Goal: Task Accomplishment & Management: Manage account settings

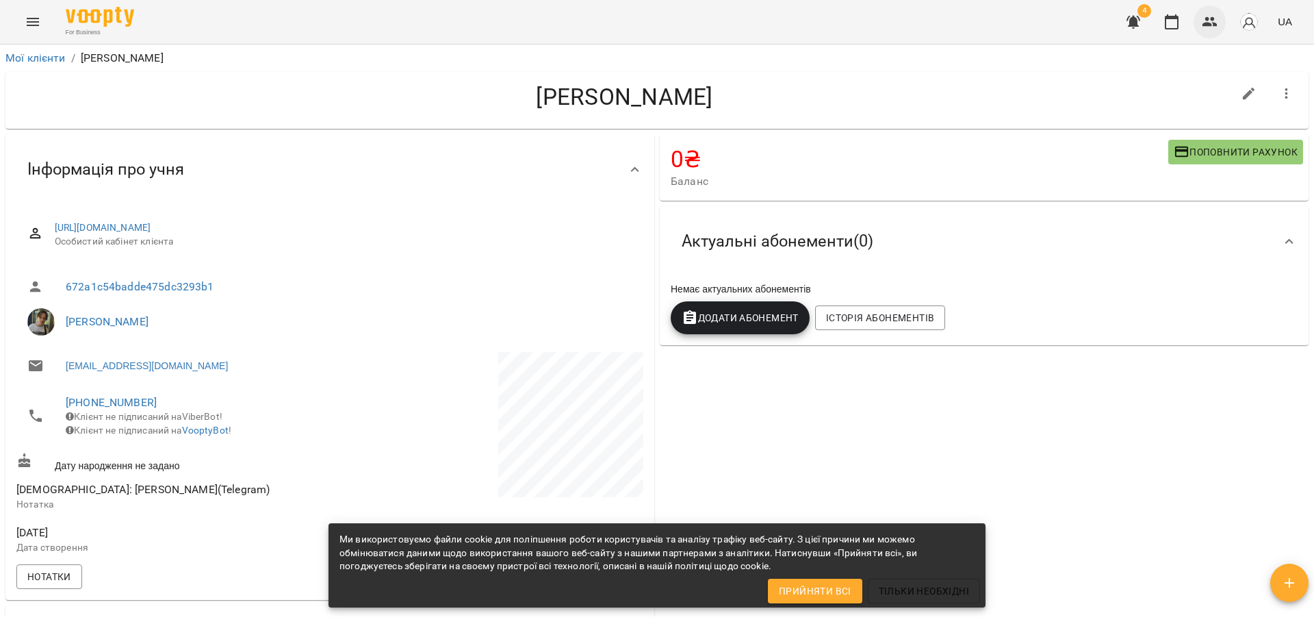
click at [1212, 22] on icon "button" at bounding box center [1210, 22] width 16 height 16
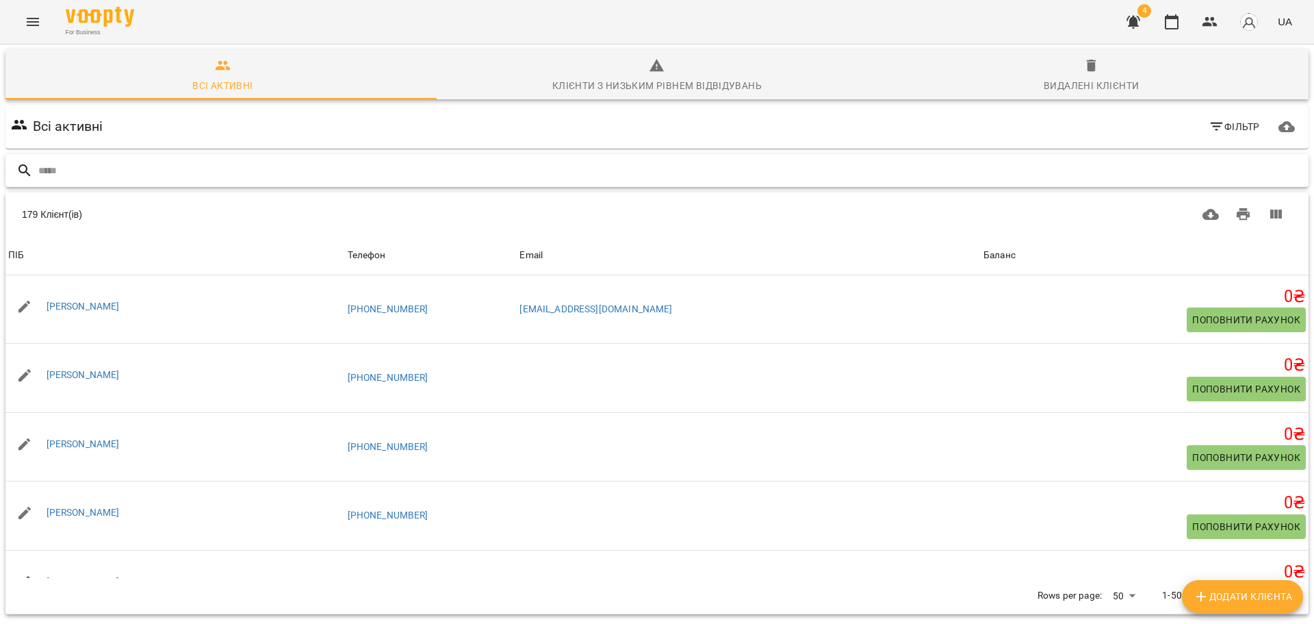
click at [511, 175] on input "text" at bounding box center [670, 171] width 1265 height 23
paste input "**********"
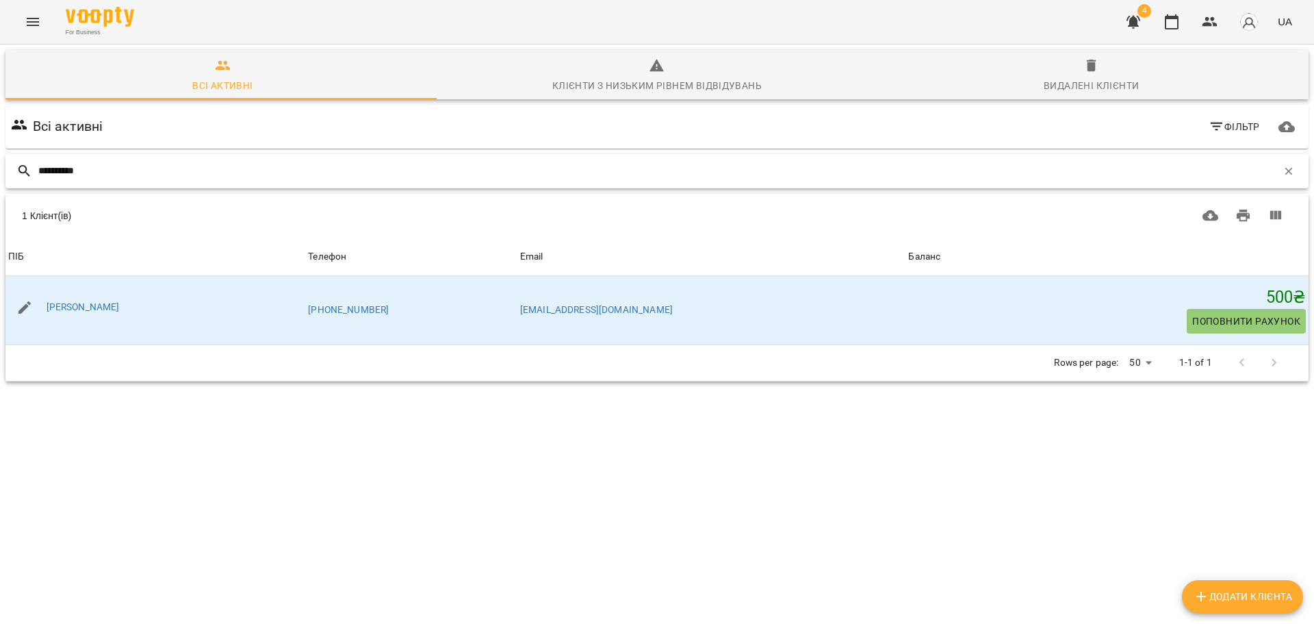
type input "**********"
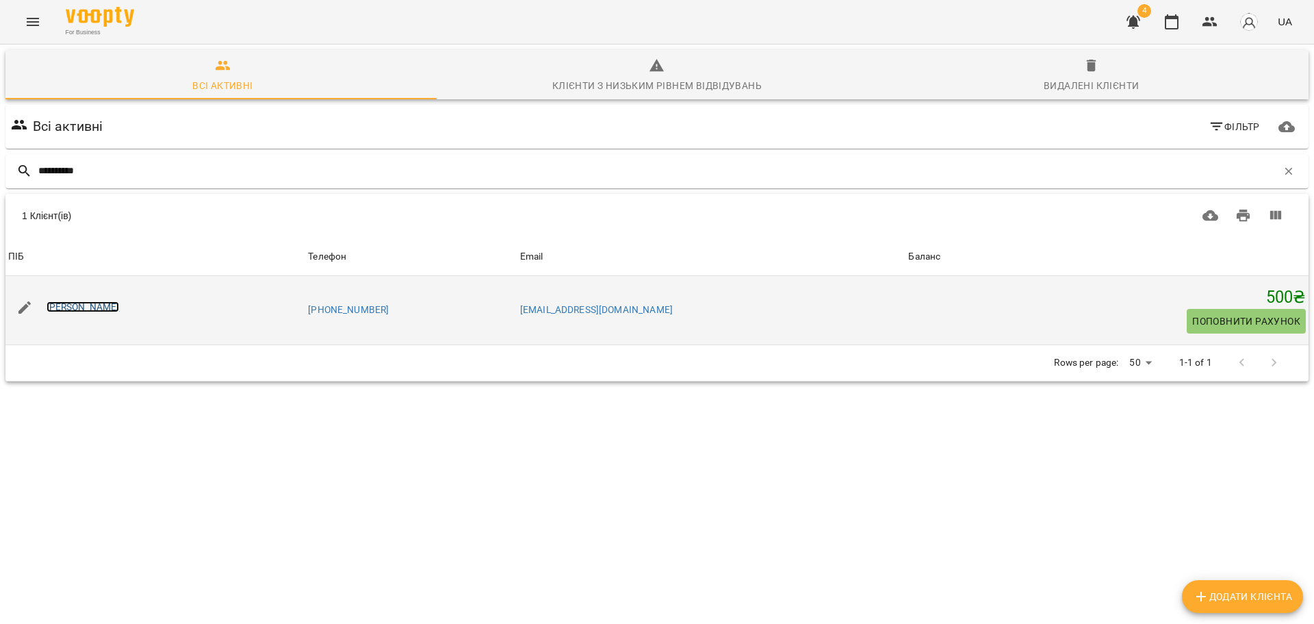
click at [116, 305] on link "[PERSON_NAME]" at bounding box center [83, 306] width 73 height 11
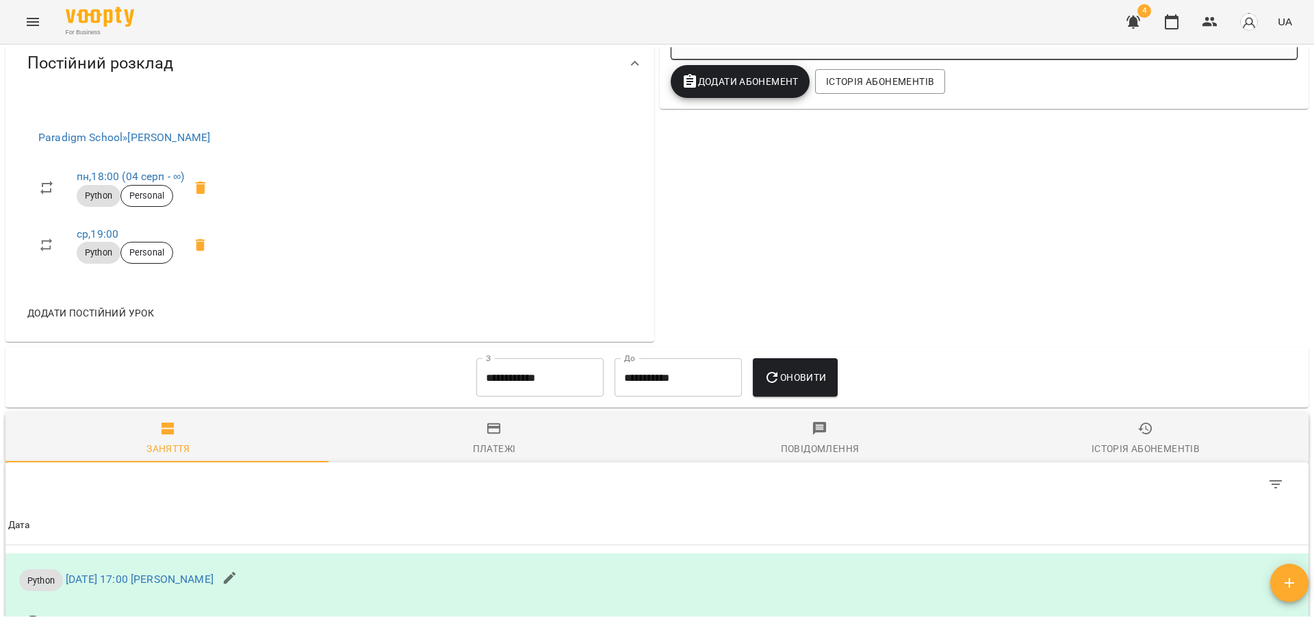
scroll to position [586, 0]
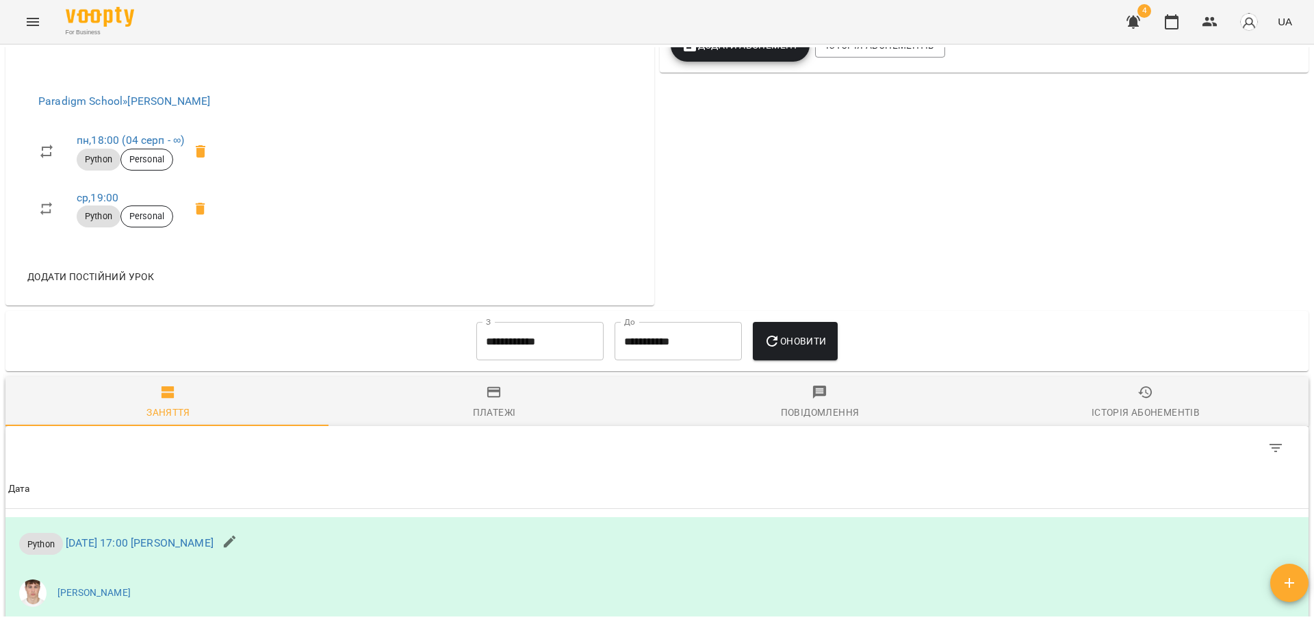
click at [486, 400] on icon "button" at bounding box center [494, 392] width 16 height 16
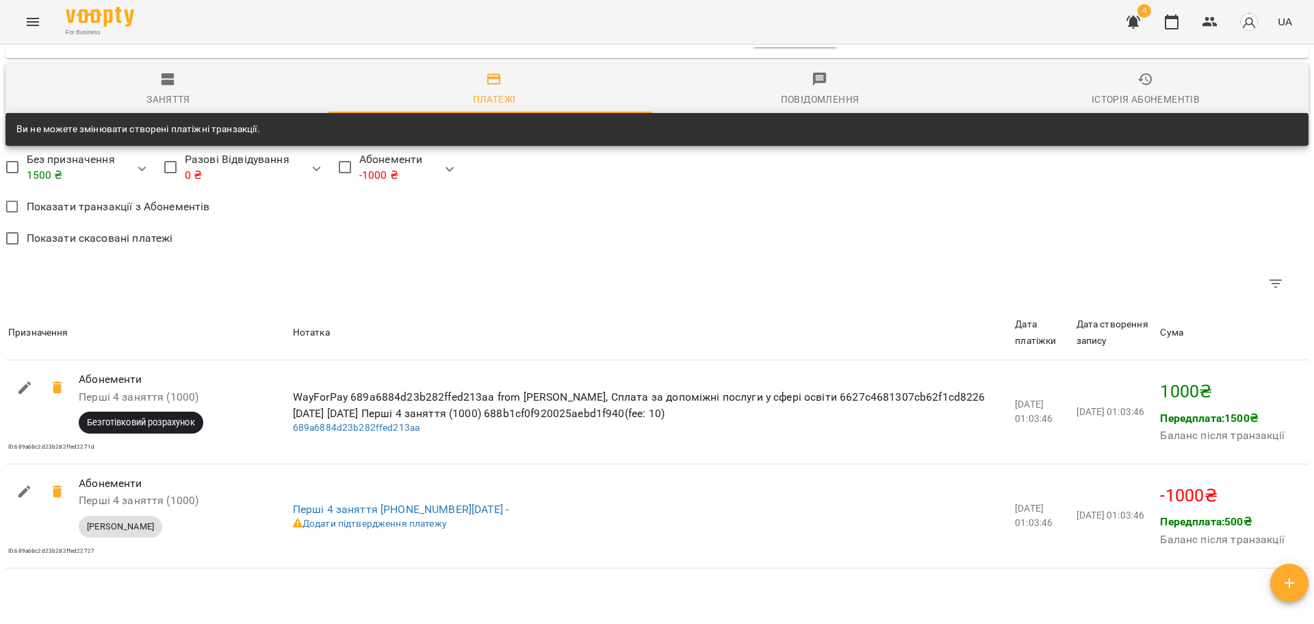
scroll to position [791, 0]
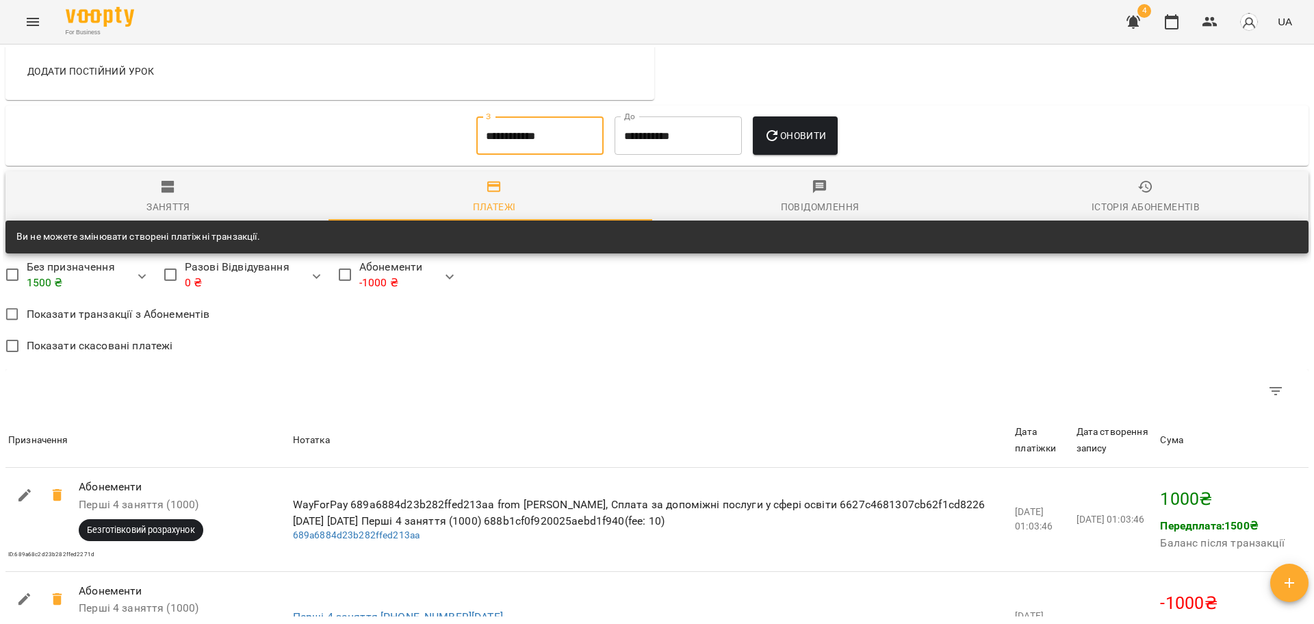
click at [538, 155] on input "**********" at bounding box center [539, 135] width 127 height 38
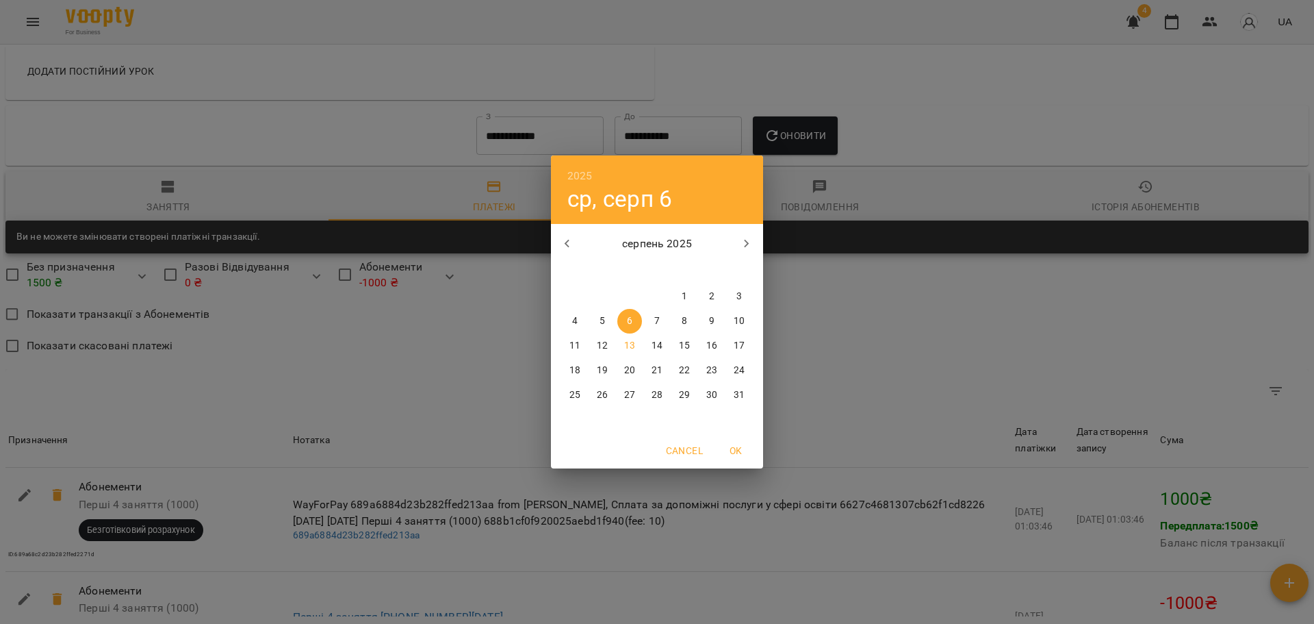
click at [568, 246] on icon "button" at bounding box center [567, 243] width 16 height 16
click at [601, 294] on p "1" at bounding box center [602, 297] width 5 height 14
type input "**********"
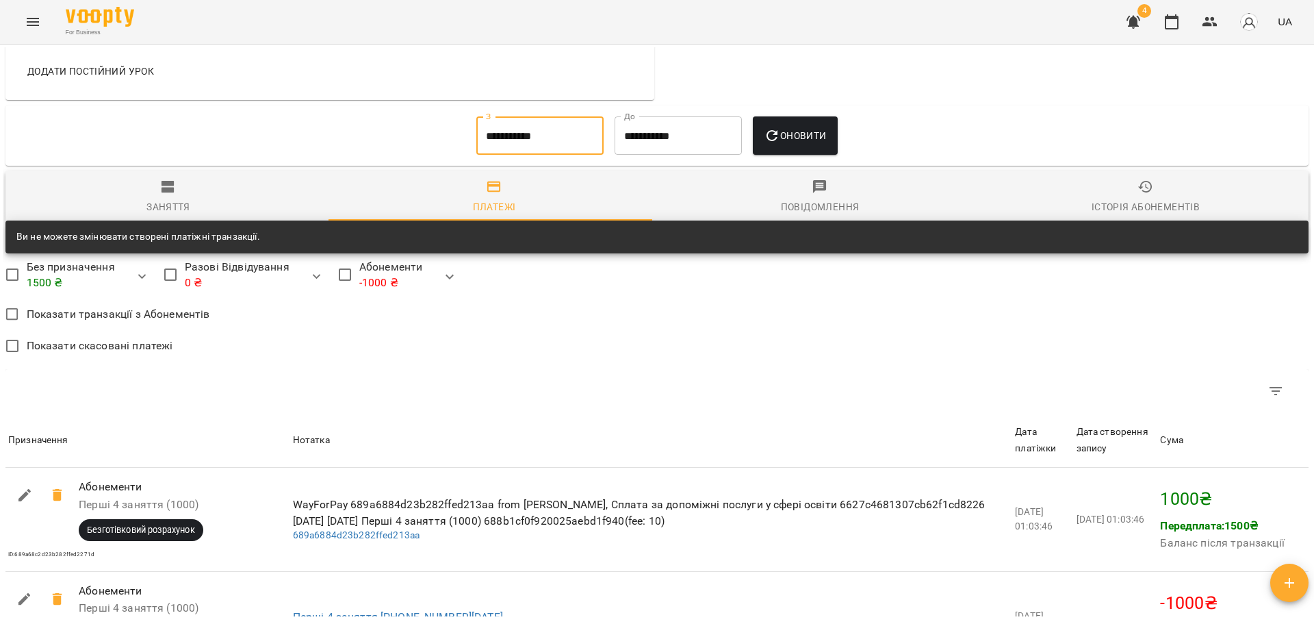
click at [780, 155] on button "Оновити" at bounding box center [795, 135] width 84 height 38
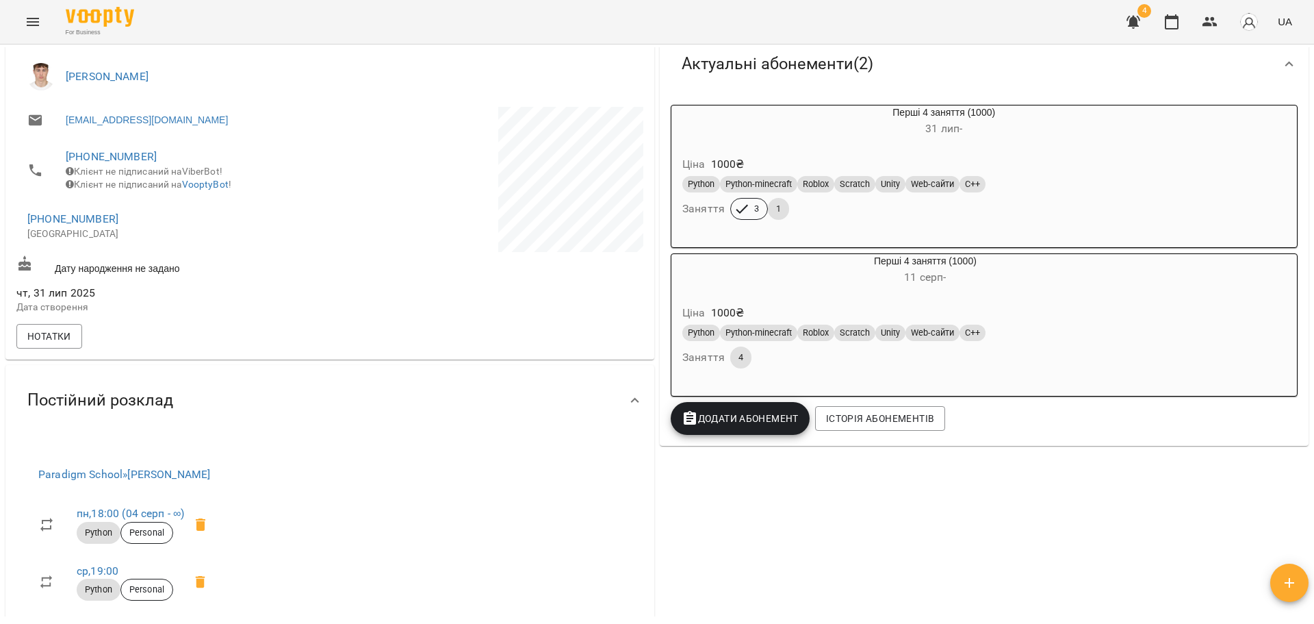
scroll to position [194, 0]
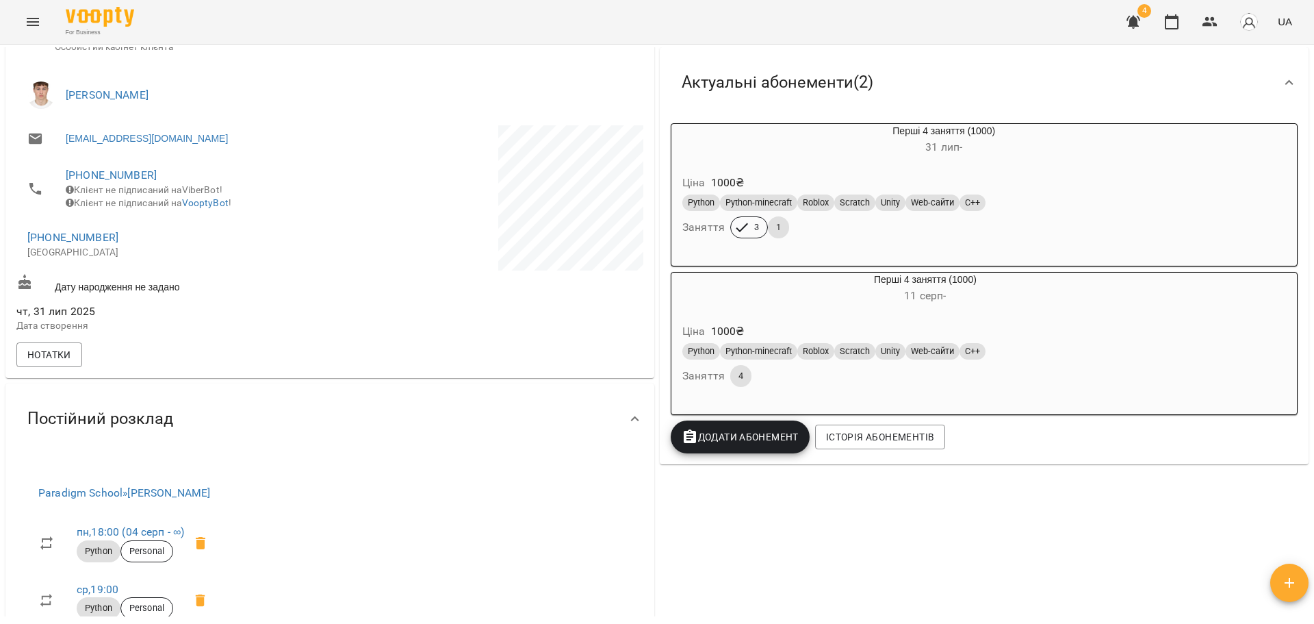
click at [755, 308] on div "Перші 4 заняття (1000) [DATE] -" at bounding box center [925, 289] width 513 height 38
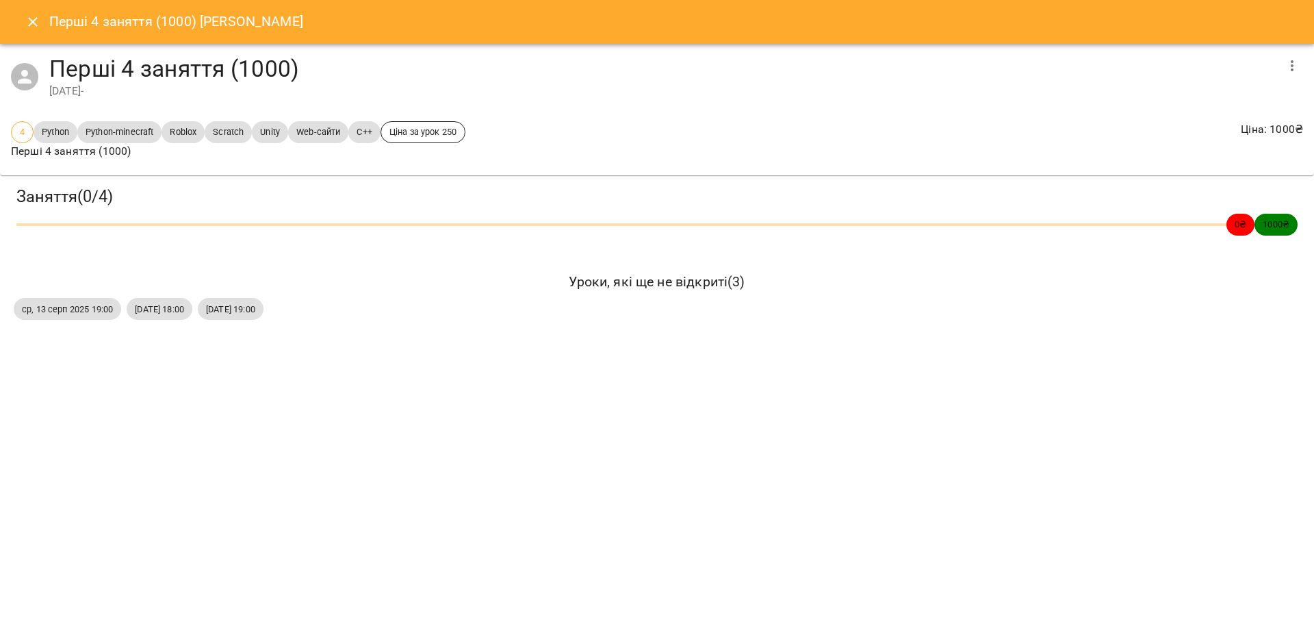
click at [1288, 66] on icon "button" at bounding box center [1292, 66] width 16 height 16
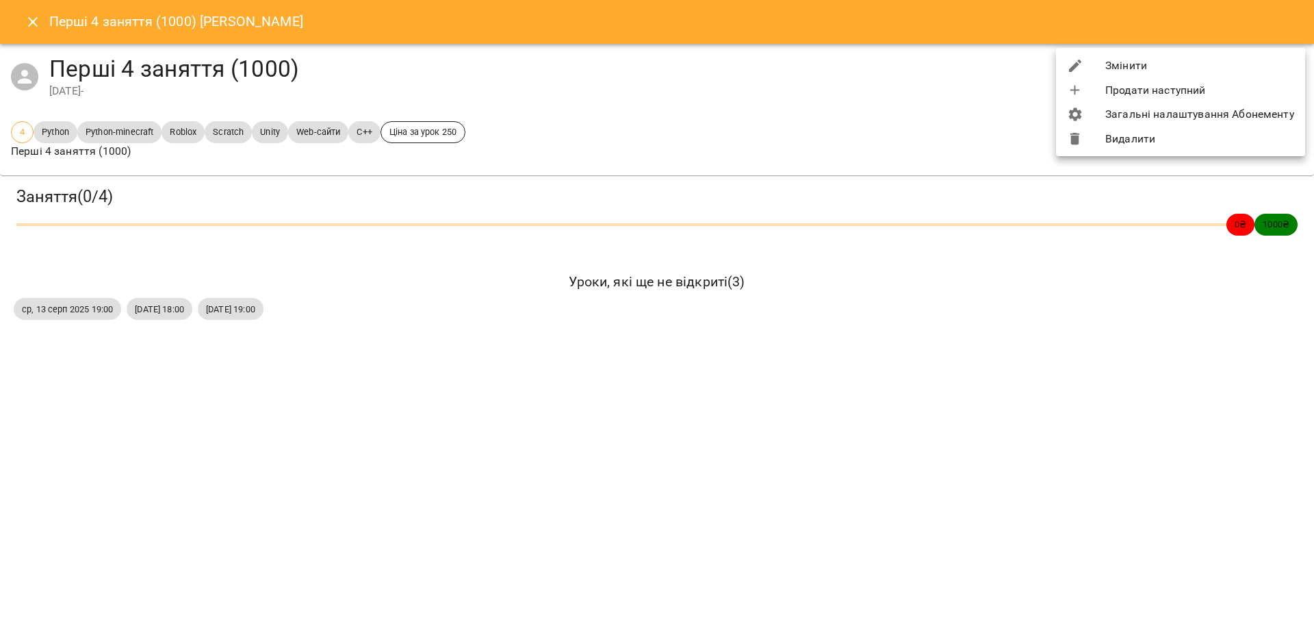
click at [1180, 132] on li "Видалити" at bounding box center [1180, 139] width 249 height 25
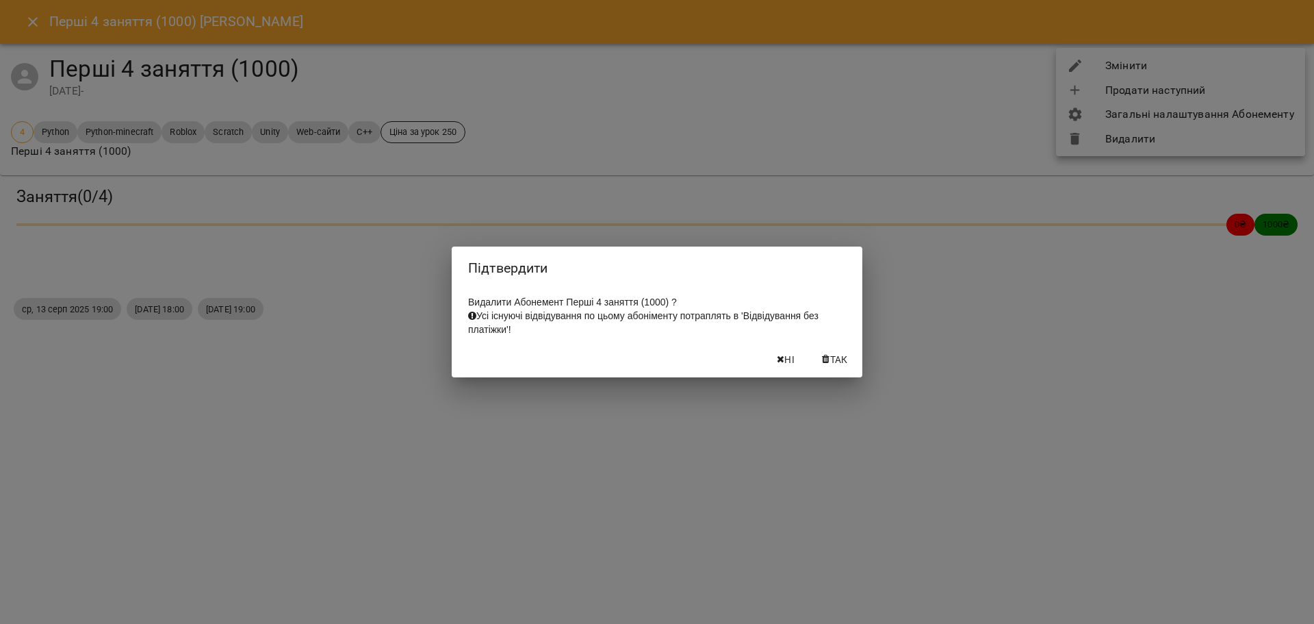
click at [852, 352] on button "Так" at bounding box center [835, 359] width 44 height 25
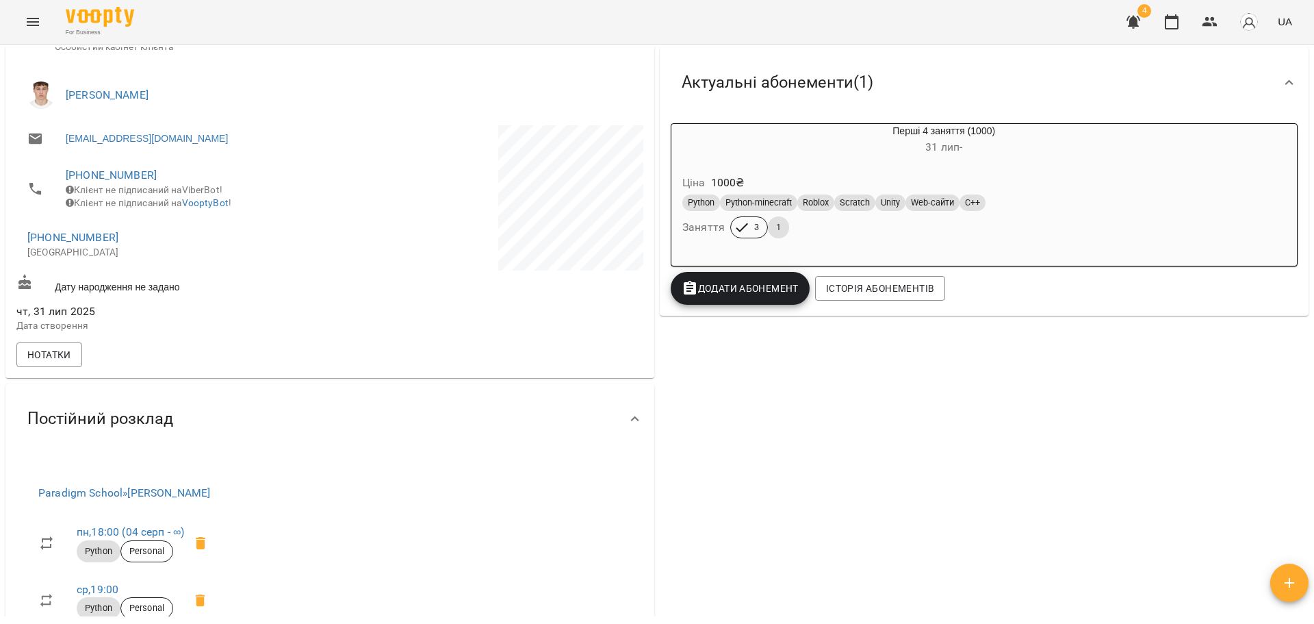
click at [758, 302] on button "Додати Абонемент" at bounding box center [740, 288] width 139 height 33
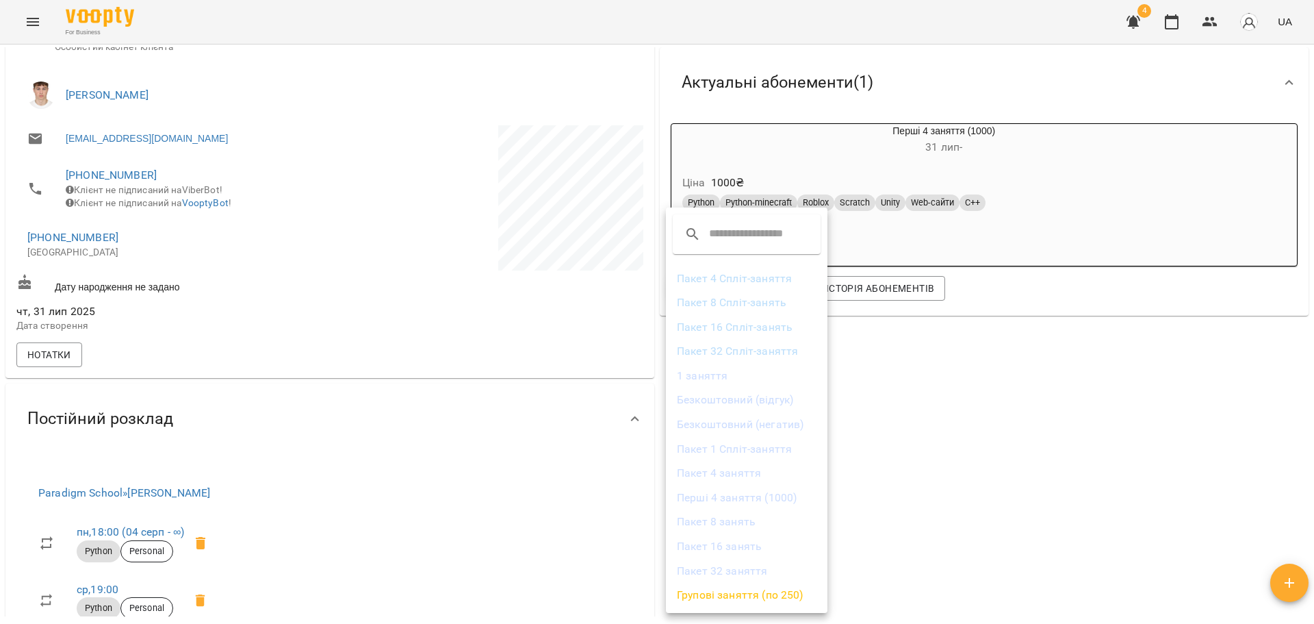
click at [764, 465] on li "Пакет 4 заняття" at bounding box center [747, 473] width 162 height 25
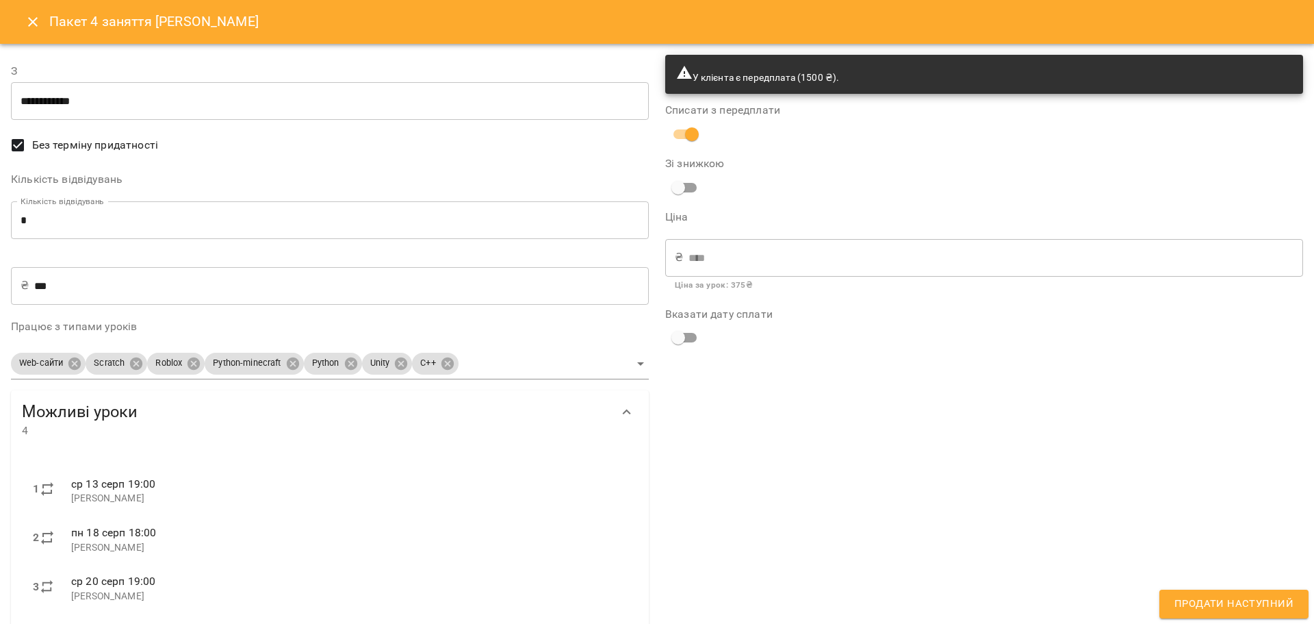
click at [1205, 596] on span "Продати наступний" at bounding box center [1234, 604] width 119 height 18
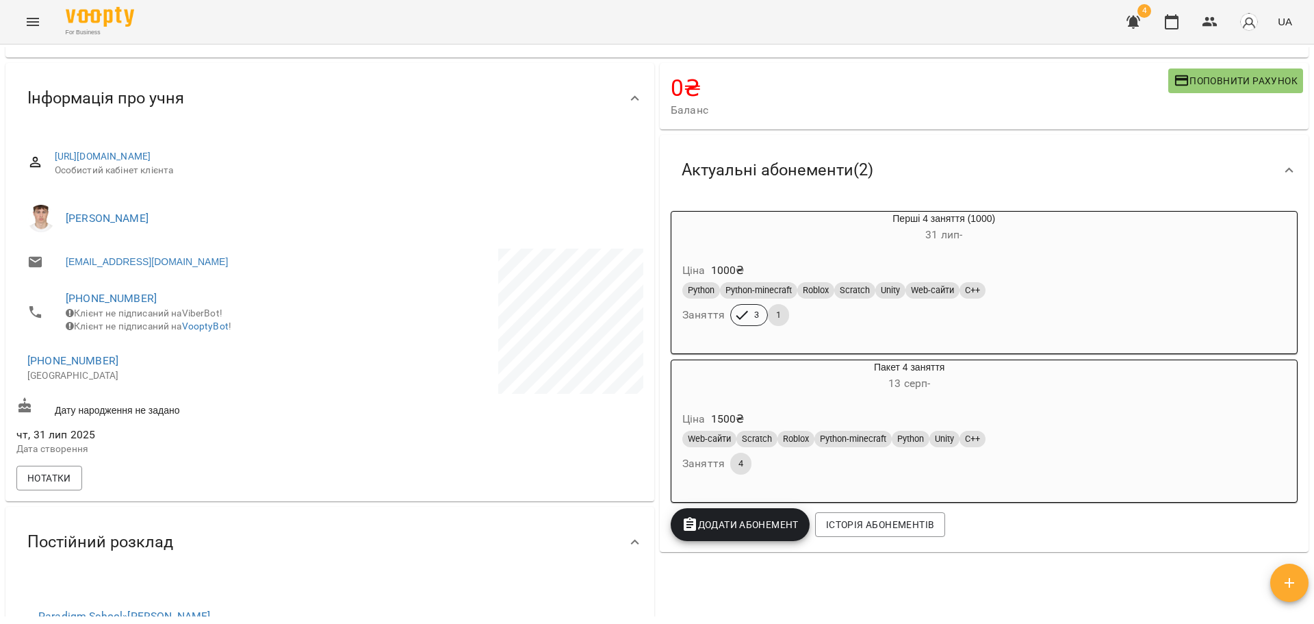
scroll to position [0, 0]
